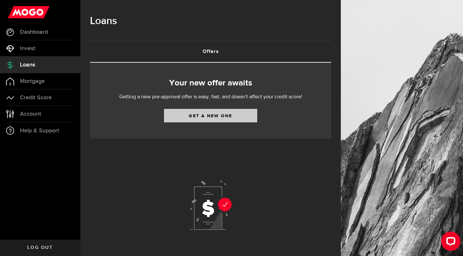
click at [192, 115] on link "Get a new one" at bounding box center [210, 115] width 93 height 13
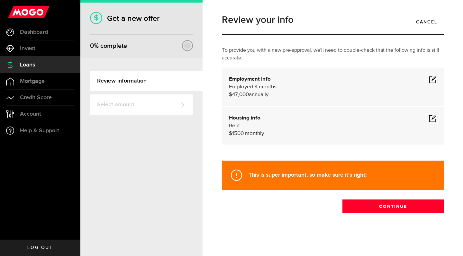
click at [434, 82] on span at bounding box center [433, 79] width 8 height 8
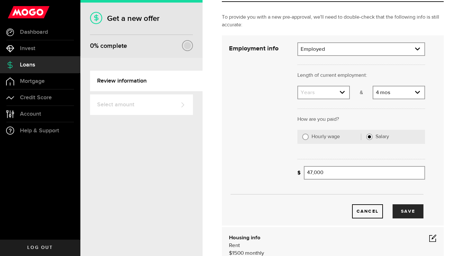
scroll to position [33, 0]
click at [387, 99] on div "4 [DEMOGRAPHIC_DATA] Months 0 mos 1 mo [DEMOGRAPHIC_DATA] 3 mos 4 mos 5 mos 6 m…" at bounding box center [398, 91] width 52 height 13
click at [387, 96] on link "expand select" at bounding box center [398, 92] width 51 height 12
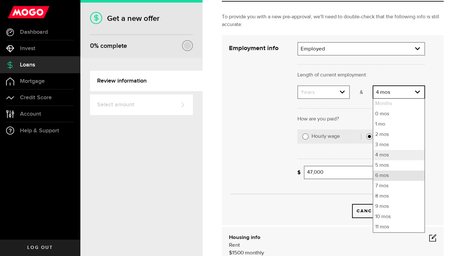
click at [380, 173] on li "6 mos" at bounding box center [398, 176] width 51 height 10
select select "6"
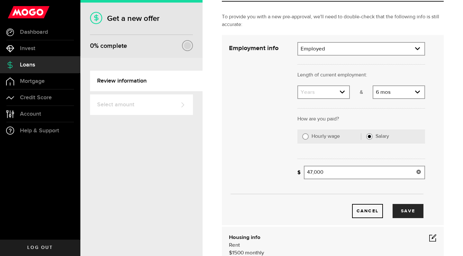
click at [420, 173] on use at bounding box center [418, 172] width 4 height 4
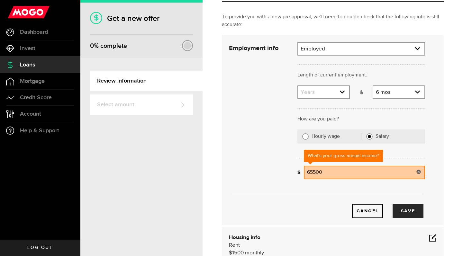
click at [402, 171] on input "65500" at bounding box center [364, 172] width 121 height 13
click at [337, 192] on div "Cancel Save" at bounding box center [326, 201] width 215 height 34
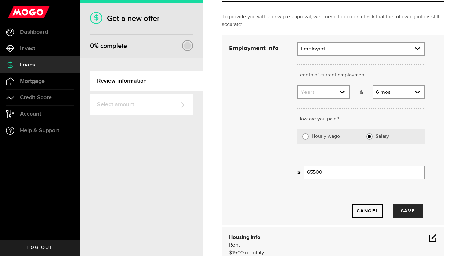
type input "65,500"
click at [404, 214] on button "Save" at bounding box center [407, 211] width 31 height 14
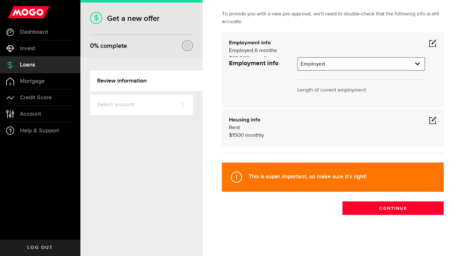
scroll to position [0, 0]
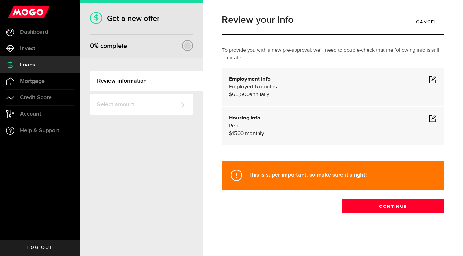
click at [433, 116] on span at bounding box center [433, 118] width 8 height 8
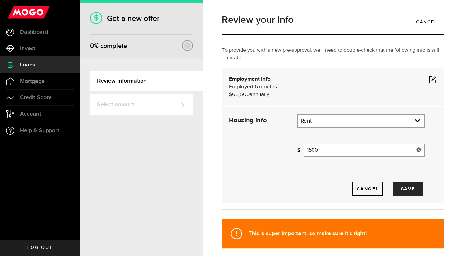
click at [321, 150] on input "1500" at bounding box center [364, 150] width 121 height 13
click at [405, 187] on button "Save" at bounding box center [407, 189] width 31 height 14
type input "1,975"
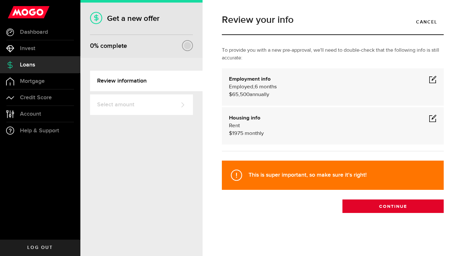
click at [365, 207] on button "Continue" at bounding box center [392, 206] width 101 height 13
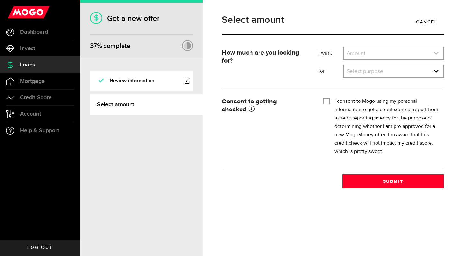
click at [433, 52] on icon "expand select" at bounding box center [435, 52] width 5 height 5
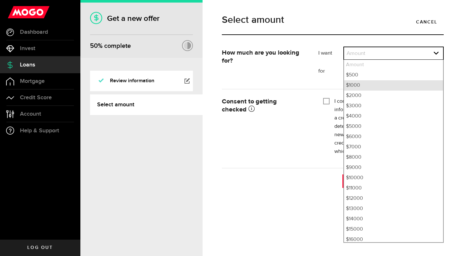
click at [400, 87] on li "$1000" at bounding box center [393, 85] width 99 height 10
select select "1000"
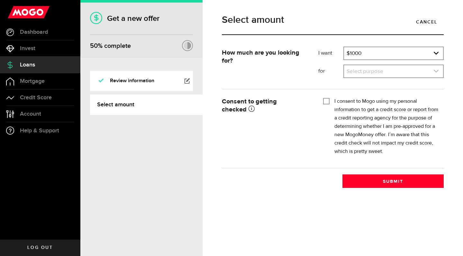
click at [438, 69] on icon "expand select" at bounding box center [435, 70] width 5 height 5
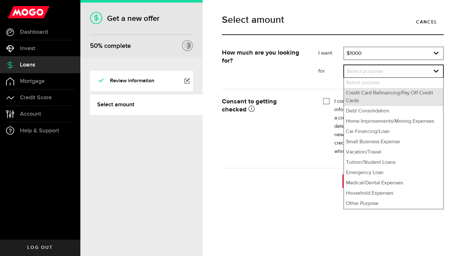
click at [409, 96] on li "Credit Card Refinancing/Pay Off Credit Cards" at bounding box center [393, 97] width 99 height 18
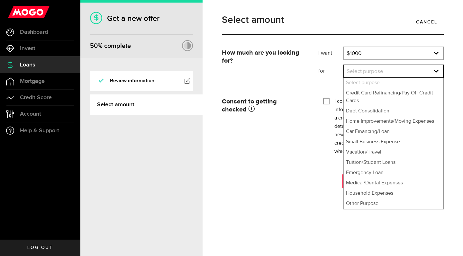
select select "Credit Card Refinancing/Pay Off Credit Cards"
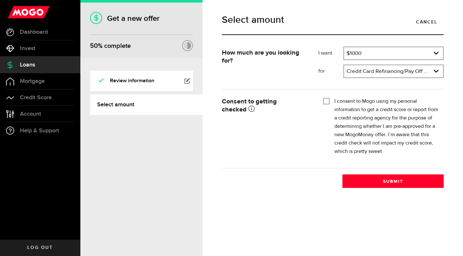
click at [325, 102] on input "I consent to Mogo using my personal information to get a credit score or report…" at bounding box center [326, 100] width 6 height 6
checkbox input "true"
click at [361, 184] on button "Submit" at bounding box center [392, 180] width 101 height 13
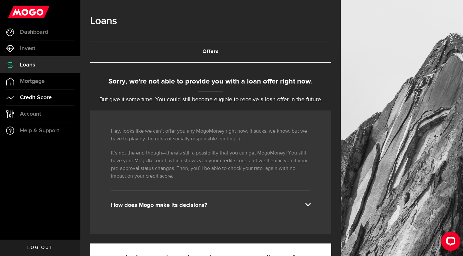
click at [30, 97] on span "Credit Score" at bounding box center [36, 98] width 32 height 6
